Goal: Communication & Community: Ask a question

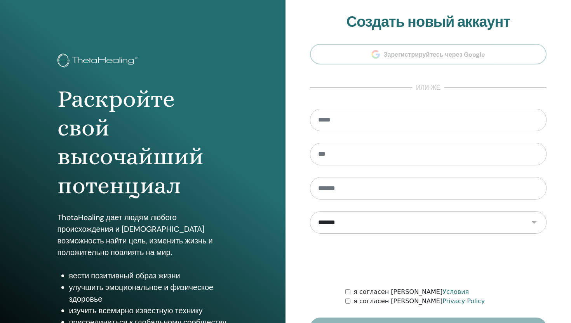
scroll to position [50, 0]
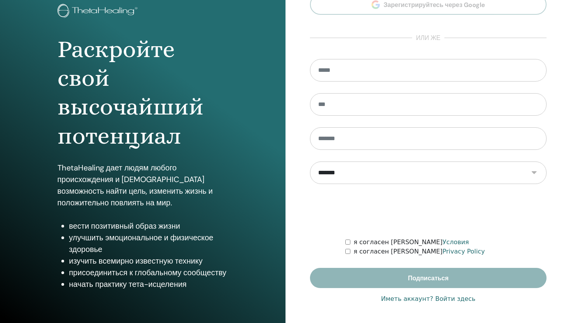
click at [410, 300] on link "Иметь аккаунт? Войти здесь" at bounding box center [428, 298] width 94 height 9
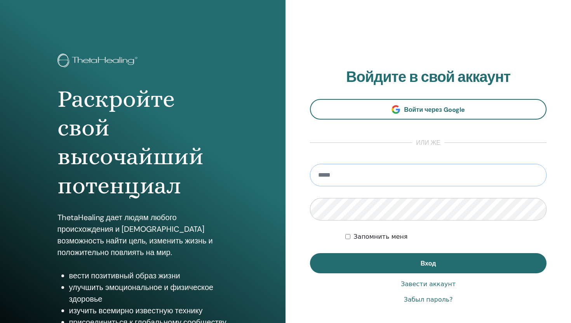
click at [405, 179] on input "email" at bounding box center [428, 175] width 237 height 23
type input "**********"
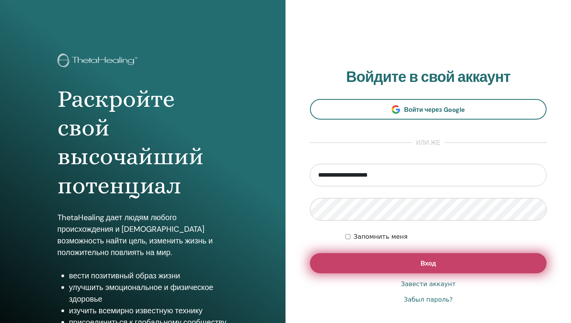
click at [400, 266] on button "Вход" at bounding box center [428, 263] width 237 height 20
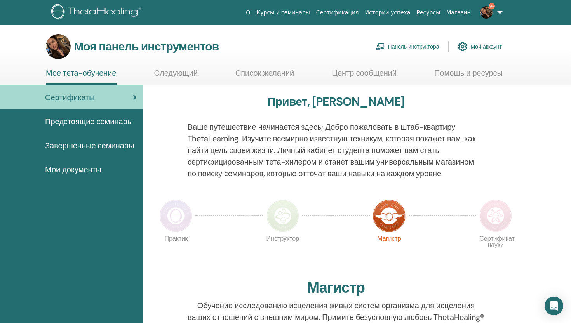
click at [424, 49] on font "Панель инструктора" at bounding box center [413, 46] width 51 height 7
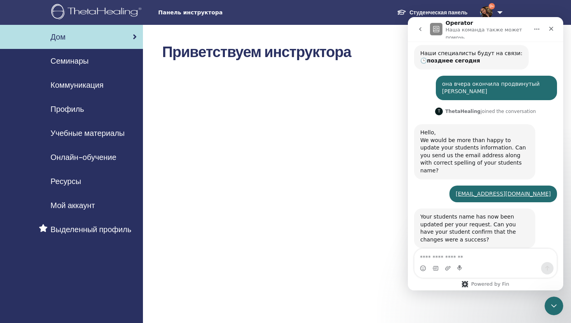
scroll to position [150, 0]
click at [96, 63] on div "Семинары" at bounding box center [71, 61] width 130 height 12
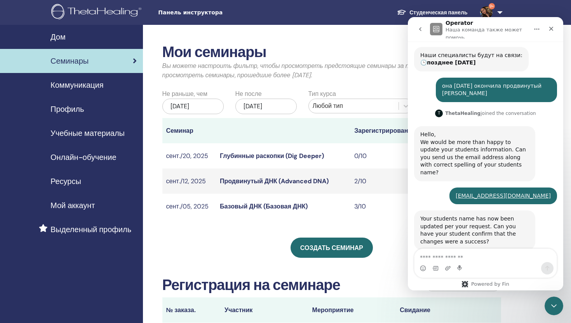
scroll to position [150, 0]
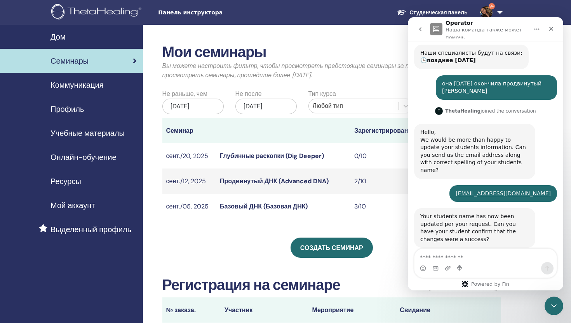
click at [412, 12] on font "Студенческая панель" at bounding box center [438, 12] width 58 height 7
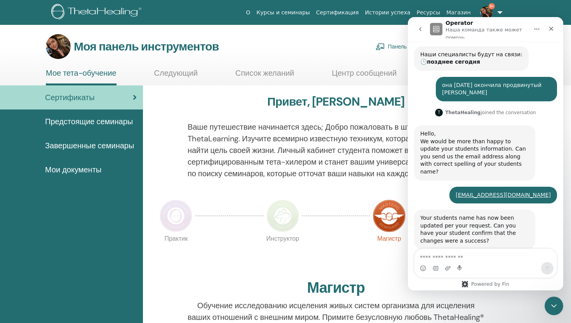
scroll to position [150, 0]
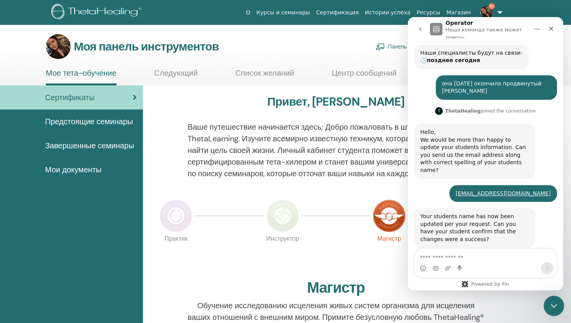
click at [553, 303] on icon "Закрыть работу сообщений Домофон" at bounding box center [552, 304] width 9 height 9
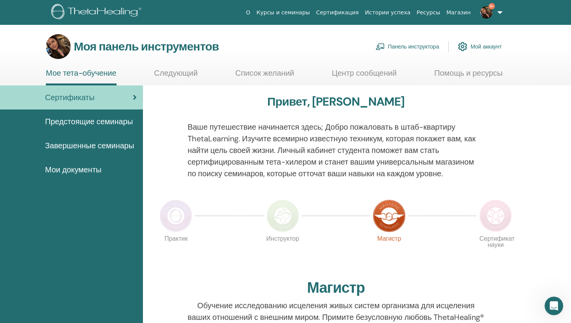
scroll to position [165, 0]
click at [94, 148] on font "Завершенные семинары" at bounding box center [89, 146] width 89 height 10
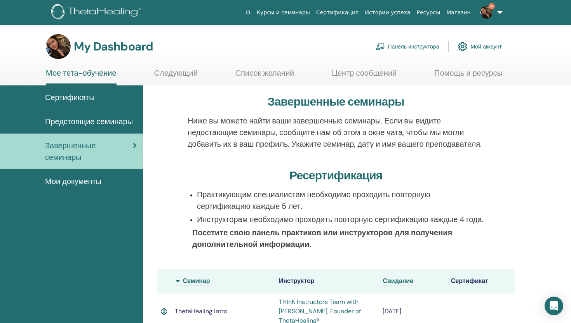
click at [173, 80] on link "Следующий" at bounding box center [175, 75] width 43 height 15
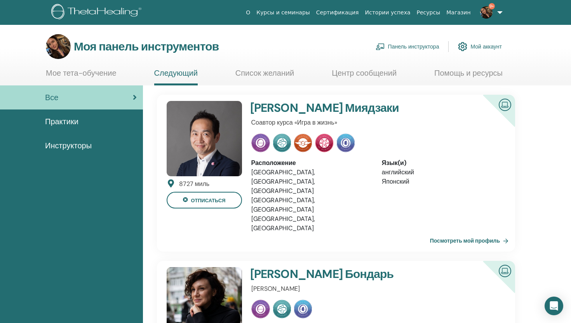
click at [259, 74] on font "Список желаний" at bounding box center [264, 73] width 59 height 10
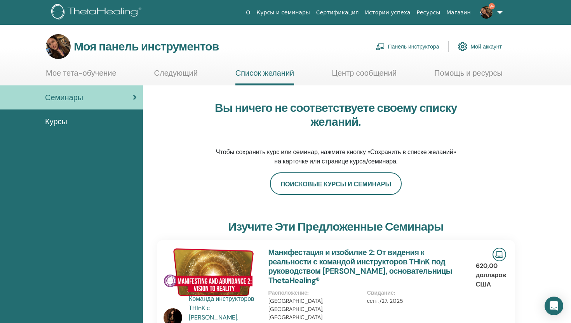
click at [407, 47] on font "Панель инструктора" at bounding box center [413, 46] width 51 height 7
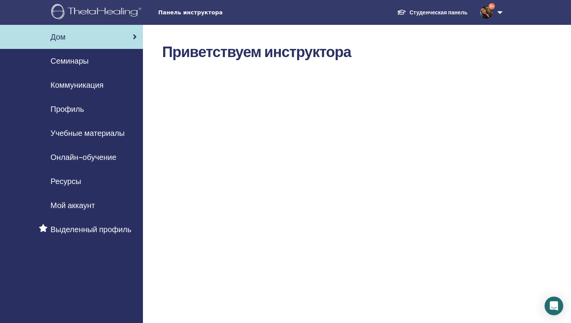
click at [76, 59] on font "Семинары" at bounding box center [69, 61] width 38 height 10
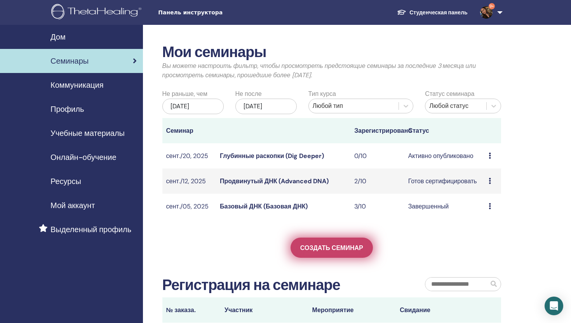
click at [350, 252] on font "Создать семинар" at bounding box center [331, 248] width 63 height 8
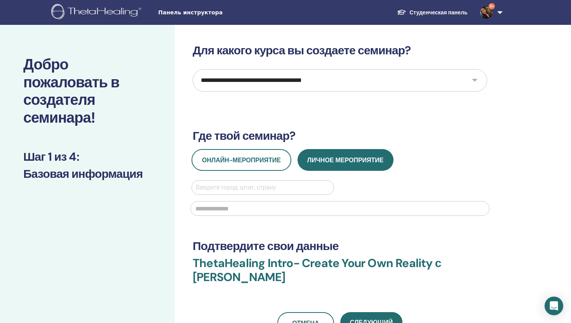
click at [310, 84] on select "**********" at bounding box center [340, 80] width 294 height 23
click at [556, 307] on icon "Open Intercom Messenger" at bounding box center [554, 306] width 10 height 10
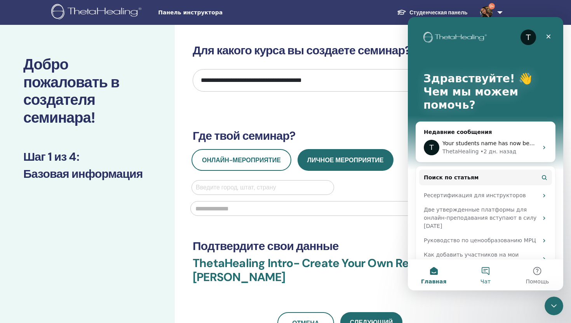
click at [482, 277] on button "Чат" at bounding box center [485, 274] width 52 height 31
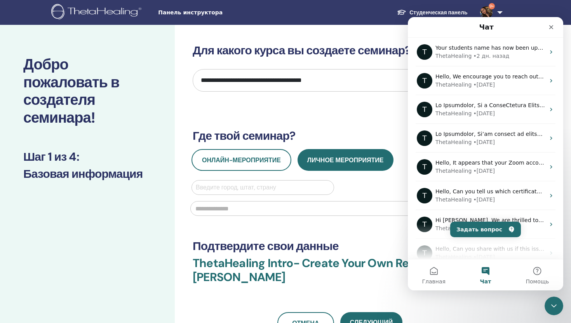
click at [487, 270] on button "Чат" at bounding box center [485, 274] width 52 height 31
click at [485, 273] on button "Чат" at bounding box center [485, 274] width 52 height 31
click at [427, 270] on button "Главная" at bounding box center [434, 274] width 52 height 31
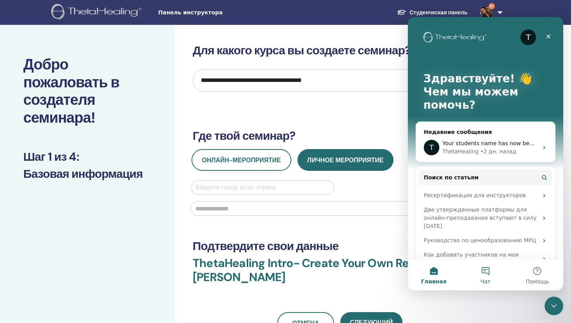
click at [485, 276] on button "Чат" at bounding box center [485, 274] width 52 height 31
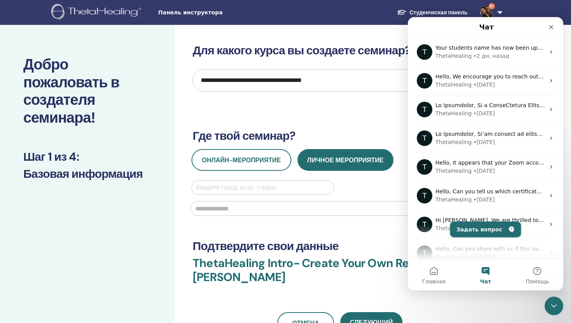
click at [492, 231] on button "Задать вопрос" at bounding box center [485, 230] width 71 height 16
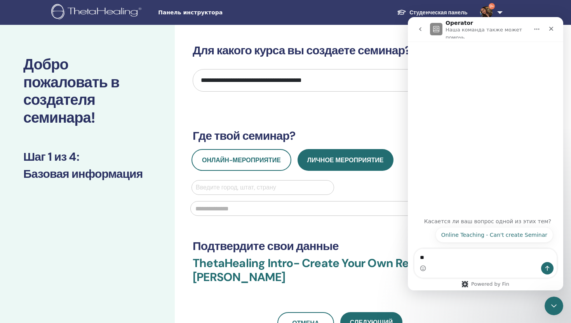
type textarea "*"
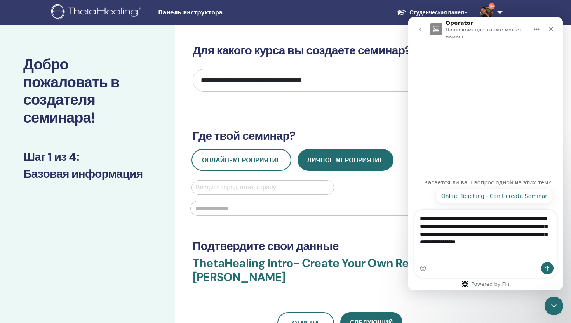
type textarea "**********"
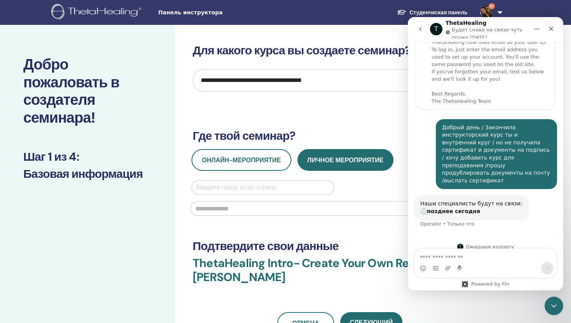
scroll to position [23, 0]
